Goal: Obtain resource: Obtain resource

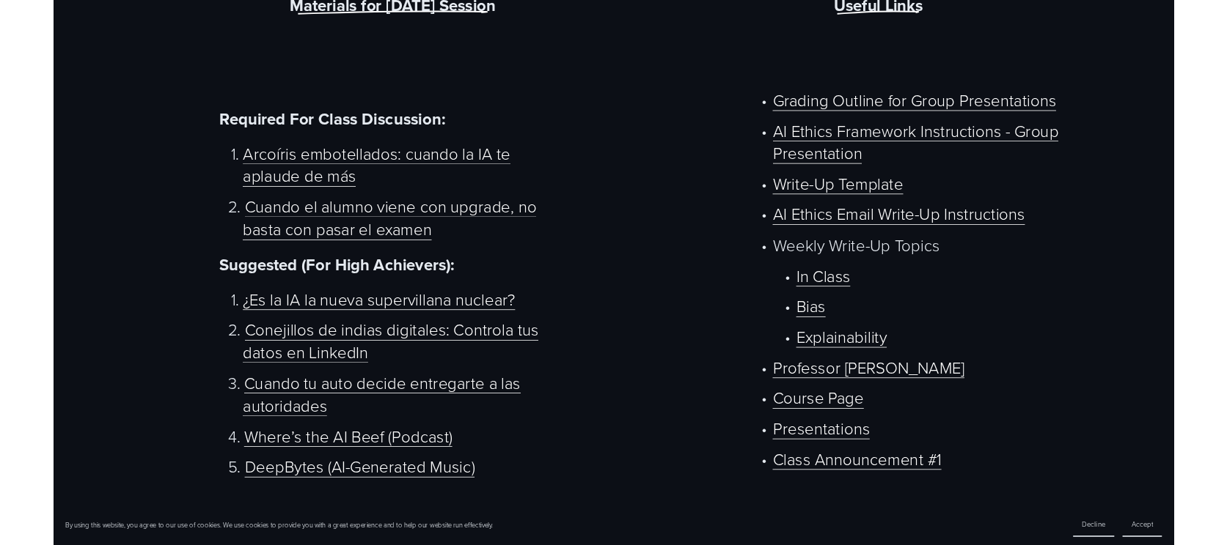
scroll to position [865, 0]
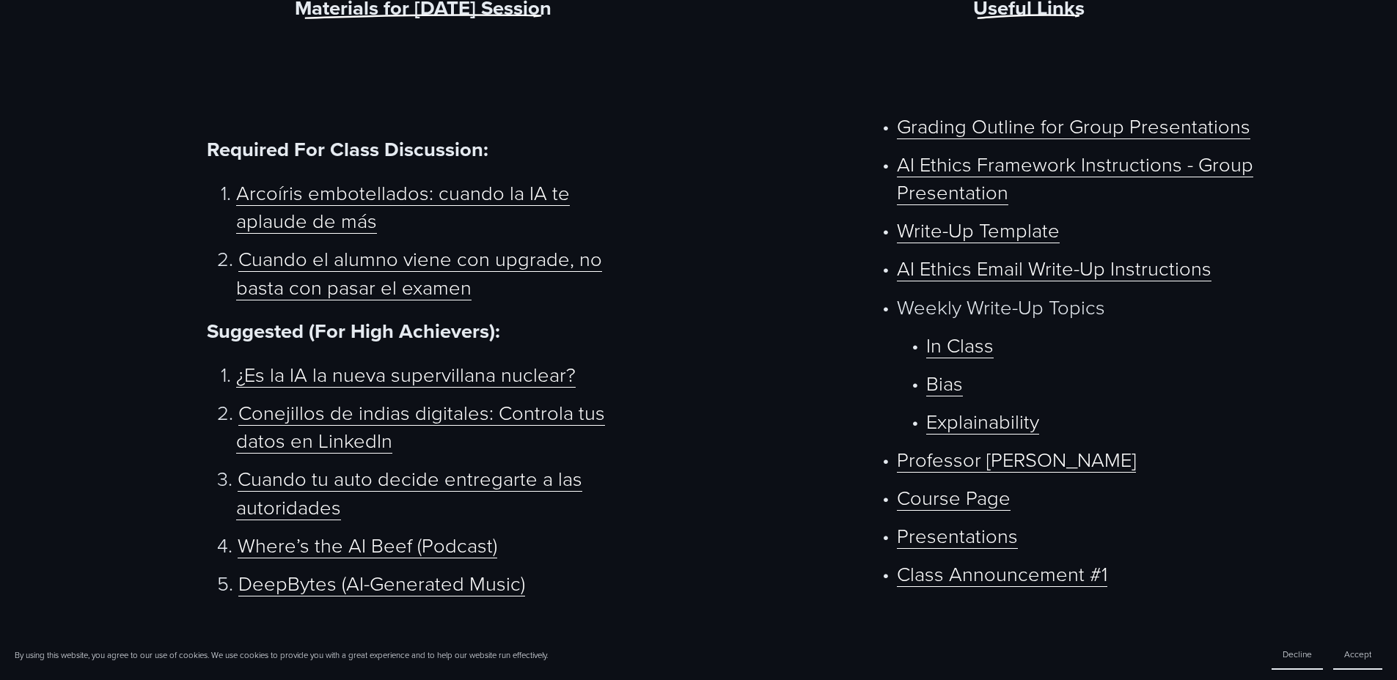
click at [817, 151] on div "Materials for [DATE] Session Required For Class Discussion: Arcoíris embotellad…" at bounding box center [698, 627] width 1397 height 1268
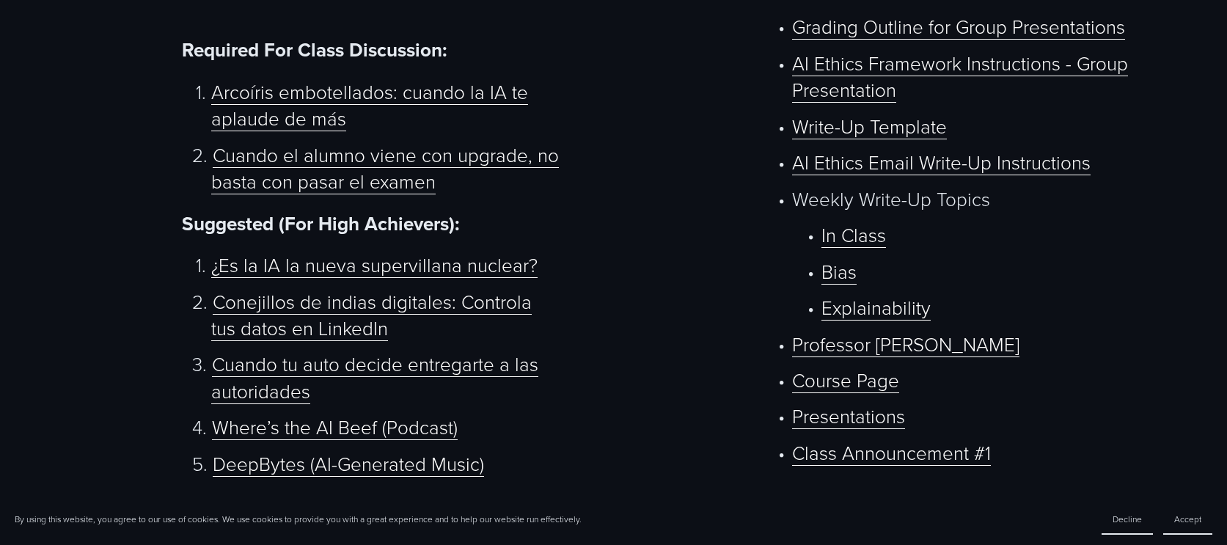
click at [702, 88] on div "Materials for [DATE] Session Required For Class Discussion: Arcoíris embotellad…" at bounding box center [613, 491] width 1227 height 1172
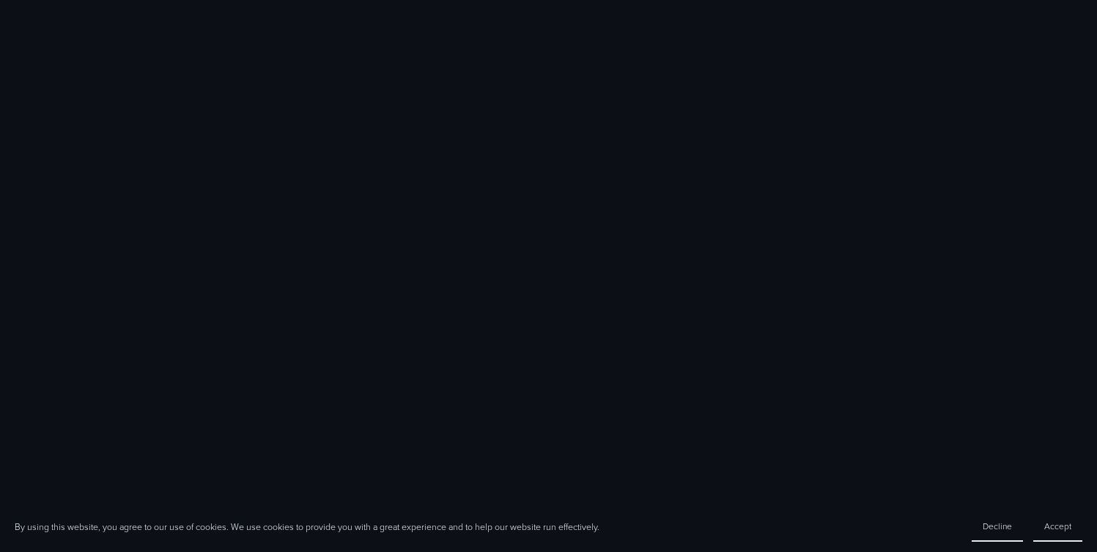
scroll to position [706, 0]
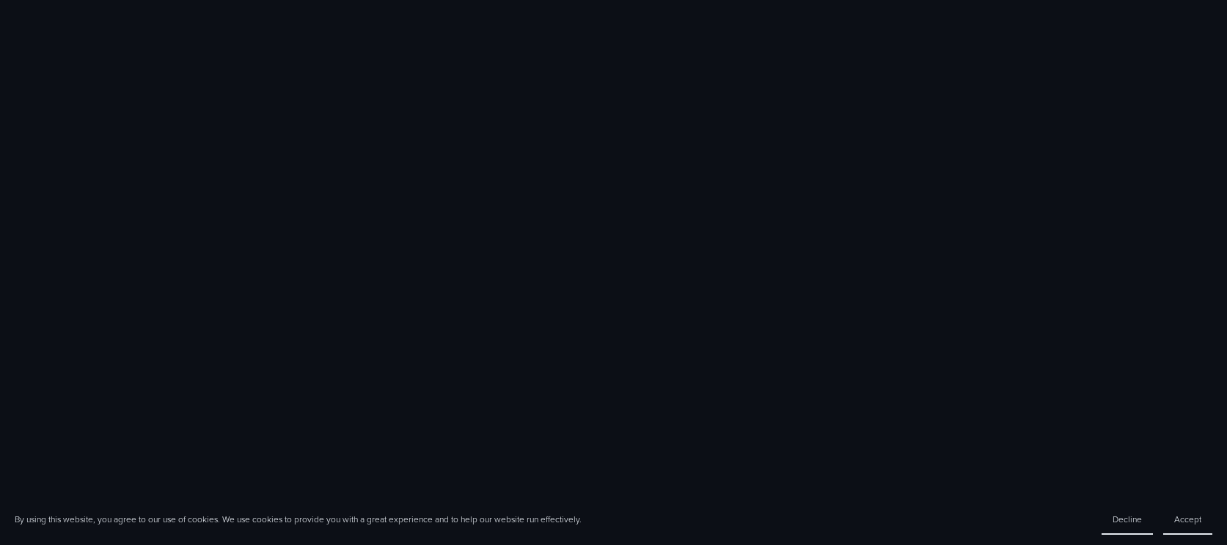
scroll to position [865, 0]
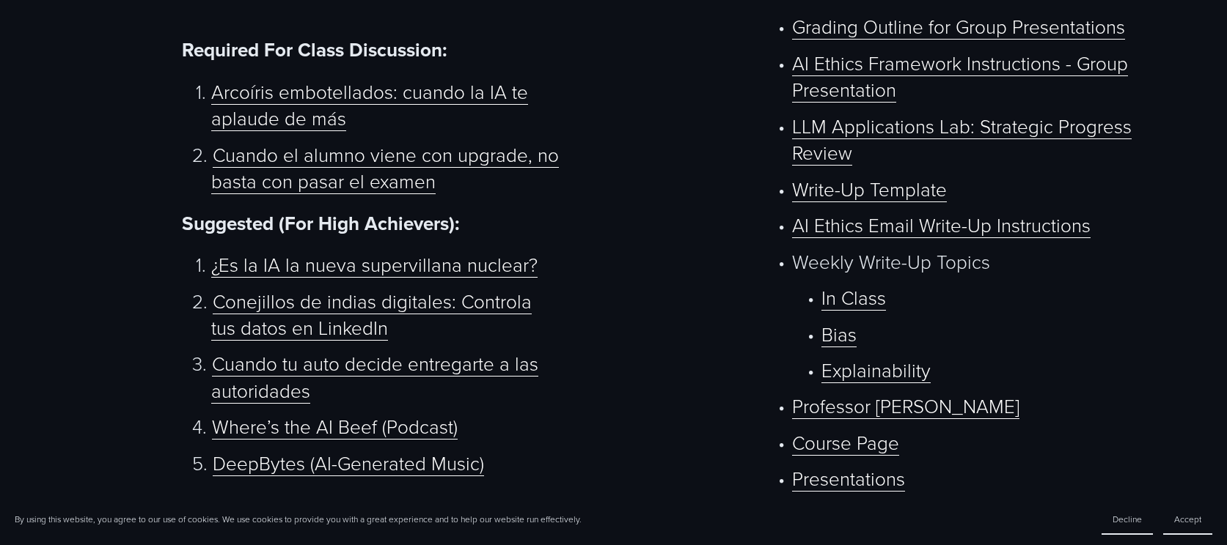
click at [878, 73] on link "AI Ethics Framework Instructions - Group Presentation" at bounding box center [960, 76] width 336 height 53
click at [879, 134] on link "LLM Applications Lab: Strategic Progress Review" at bounding box center [961, 139] width 339 height 53
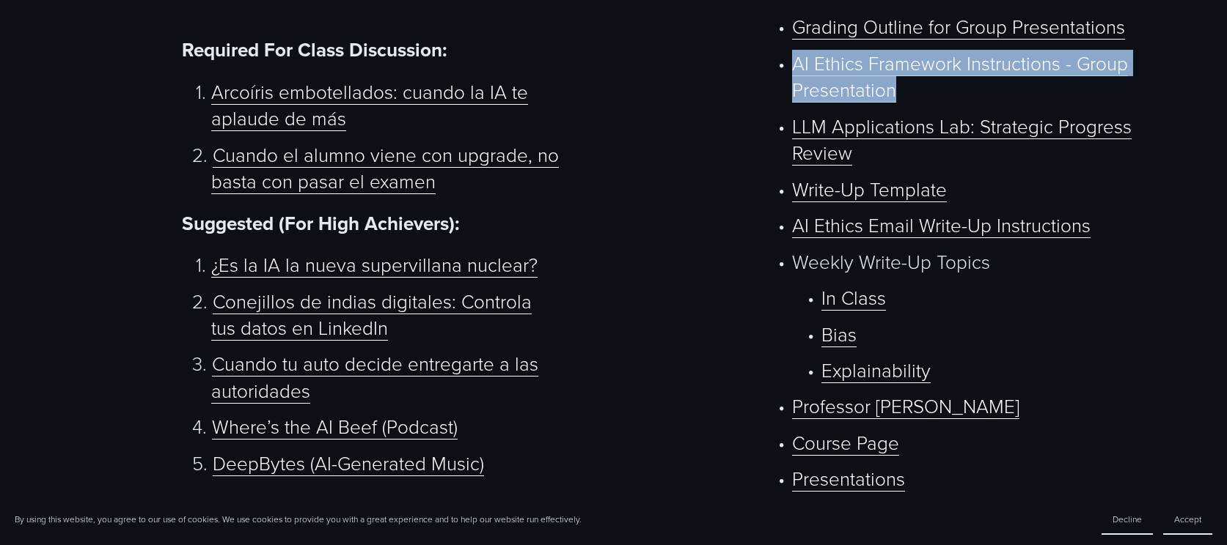
drag, startPoint x: 915, startPoint y: 98, endPoint x: 792, endPoint y: 74, distance: 125.4
click at [792, 74] on p "AI Ethics Framework Instructions - Group Presentation" at bounding box center [967, 77] width 350 height 54
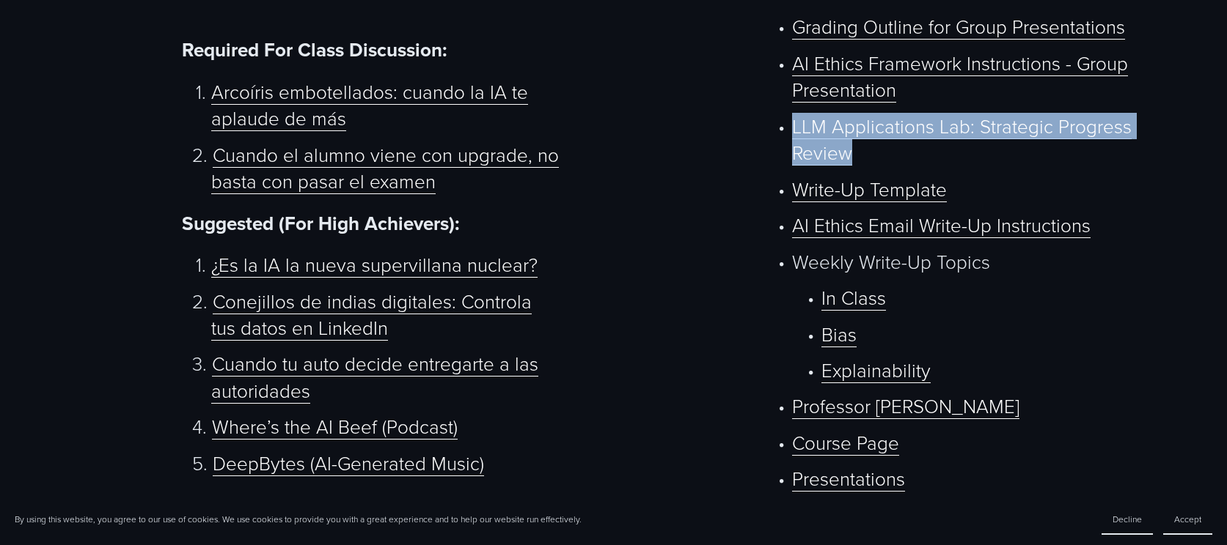
drag, startPoint x: 869, startPoint y: 162, endPoint x: 793, endPoint y: 137, distance: 80.9
click at [793, 137] on p "LLM Applications Lab: Strategic Progress Review" at bounding box center [967, 140] width 350 height 54
copy link "LLM Applications Lab: Strategic Progress Review"
